Goal: Communication & Community: Answer question/provide support

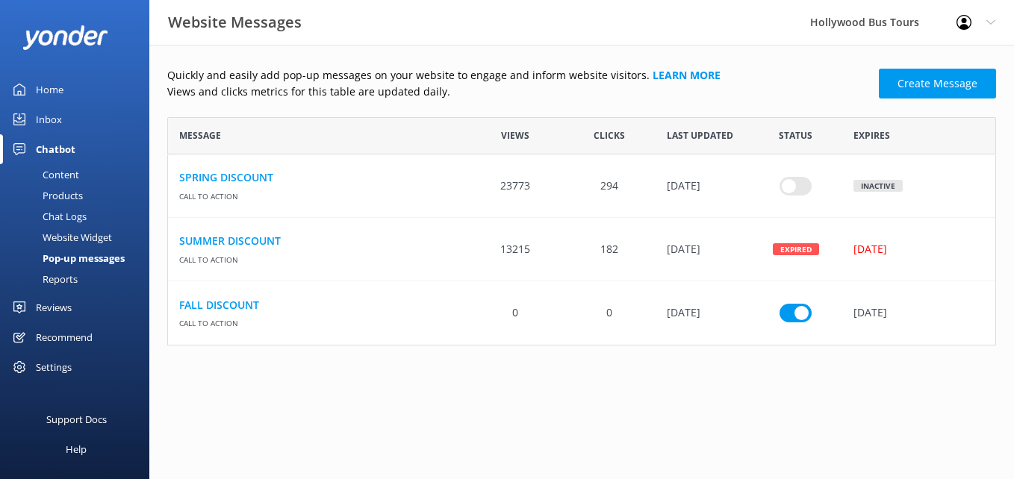
scroll to position [217, 817]
click at [48, 116] on div "Inbox" at bounding box center [49, 119] width 26 height 30
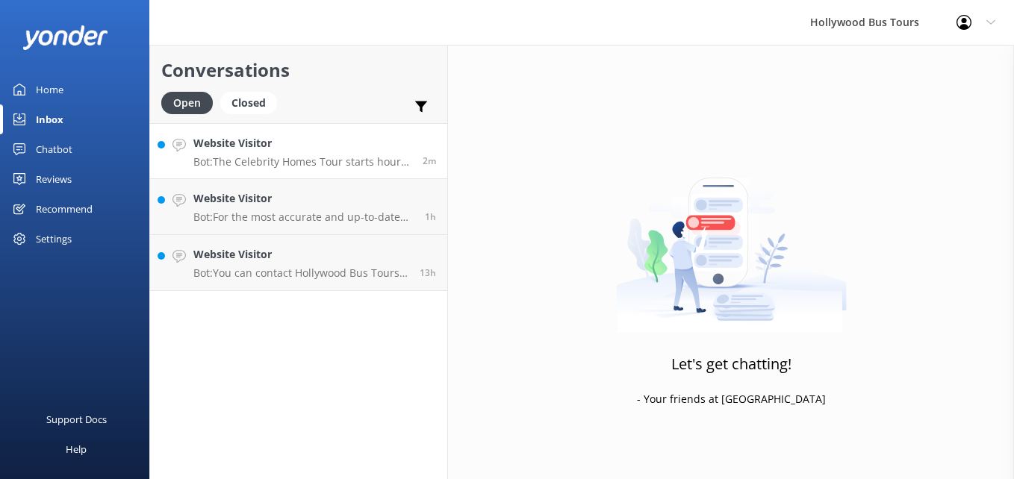
click at [328, 156] on p "Bot: The Celebrity Homes Tour starts hourly from [GEOGRAPHIC_DATA] between 10:0…" at bounding box center [302, 161] width 218 height 13
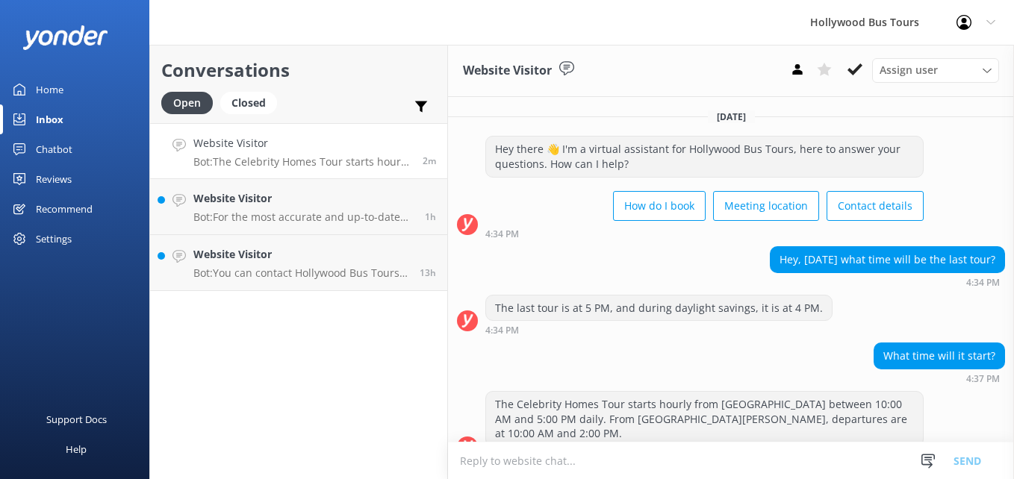
scroll to position [12, 0]
